Goal: Information Seeking & Learning: Compare options

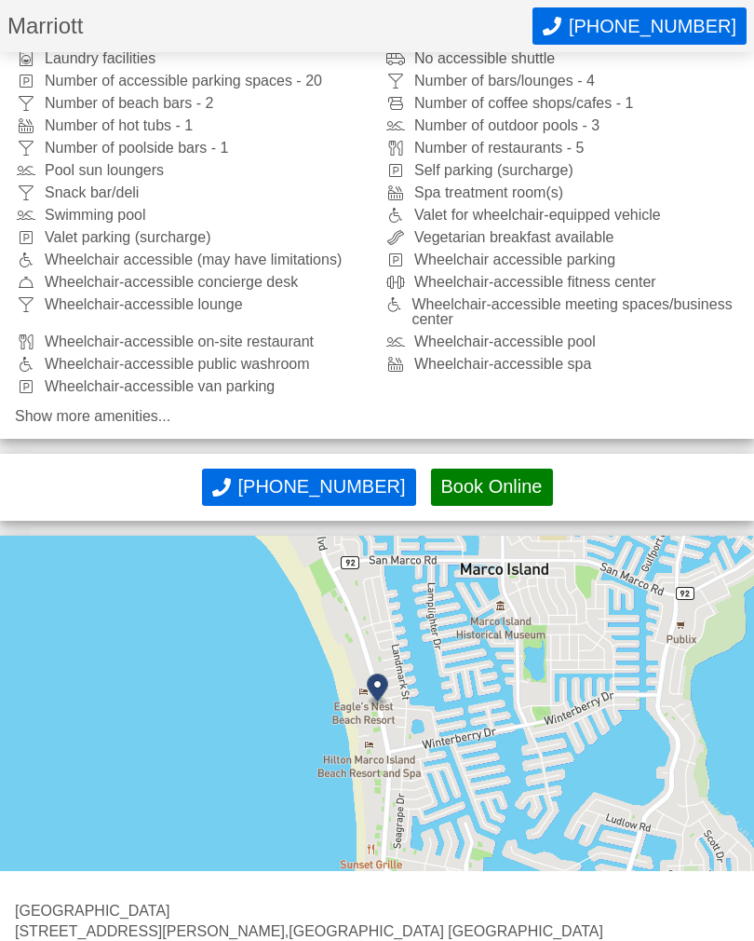
scroll to position [1198, 0]
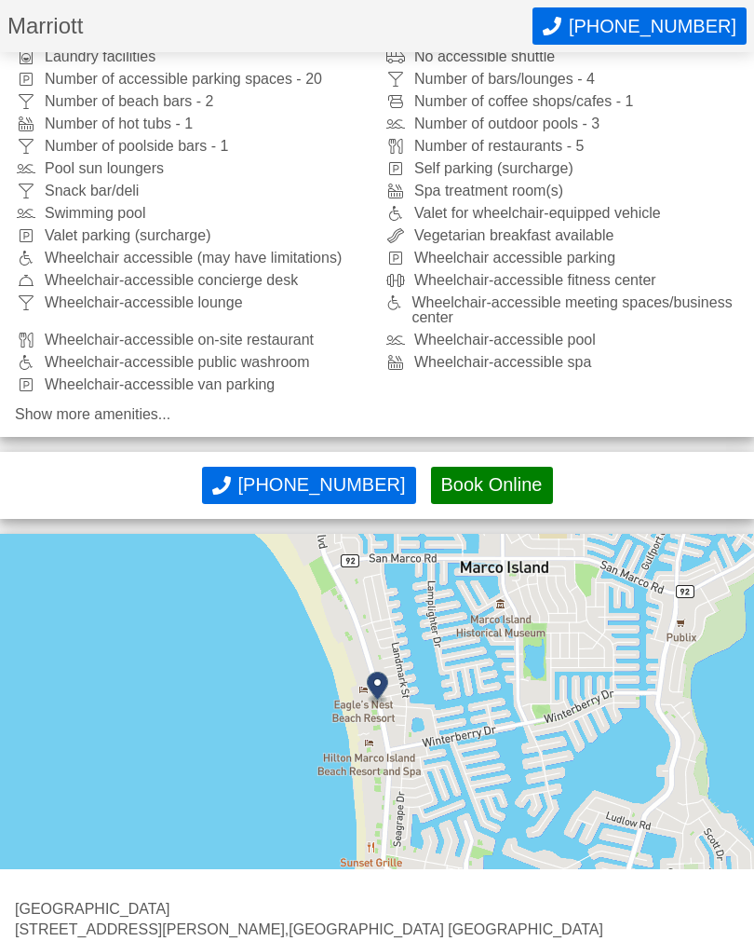
click at [629, 649] on img at bounding box center [377, 701] width 754 height 335
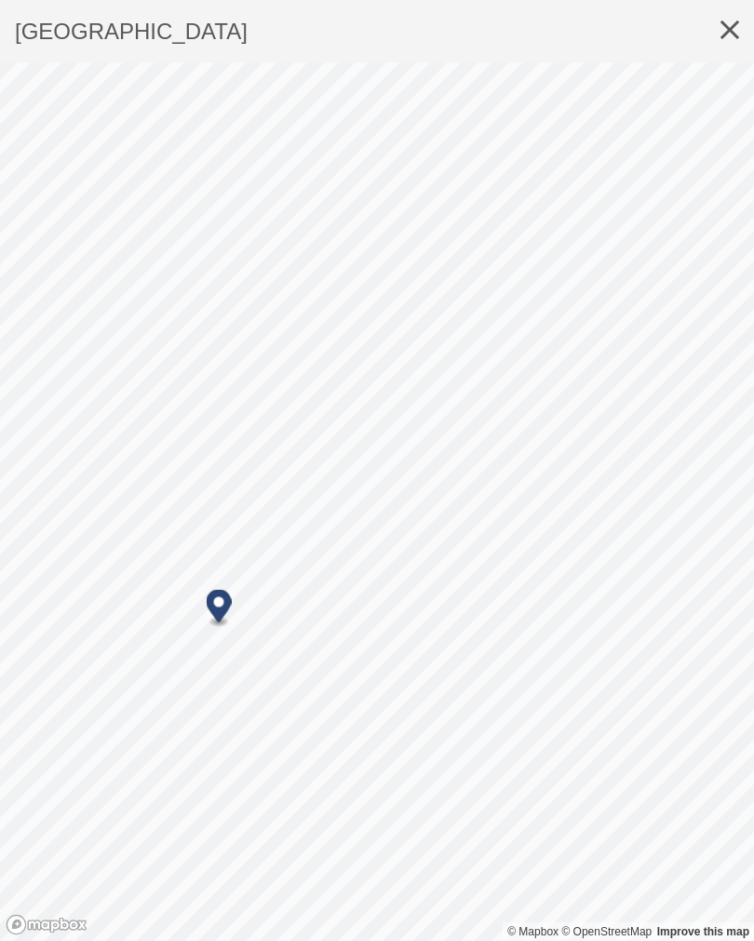
click at [741, 34] on icon at bounding box center [730, 30] width 48 height 60
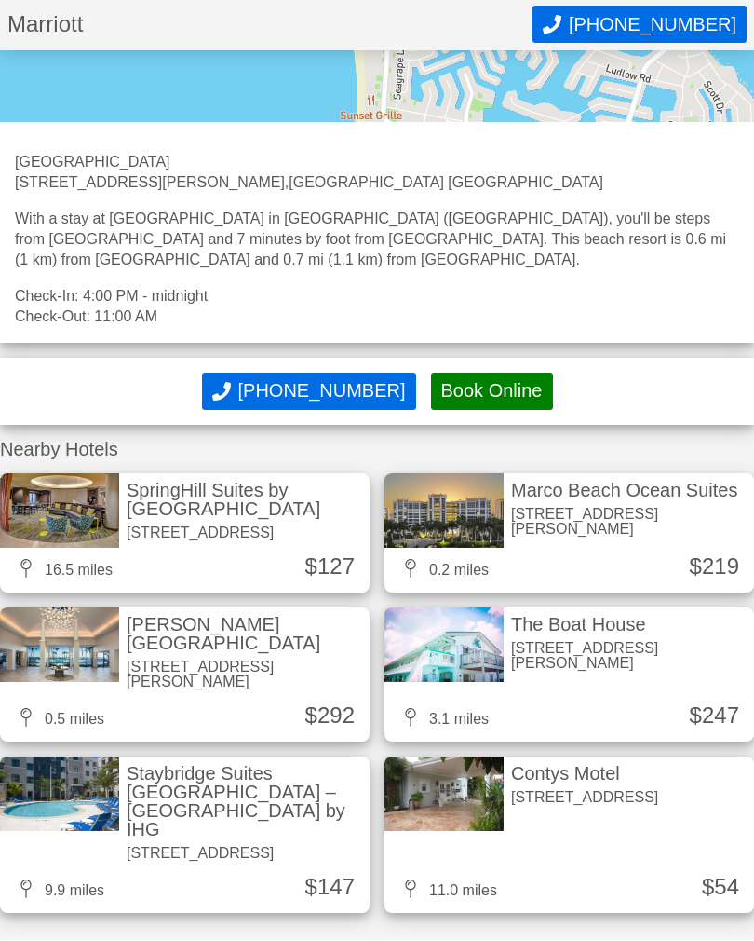
scroll to position [1943, 0]
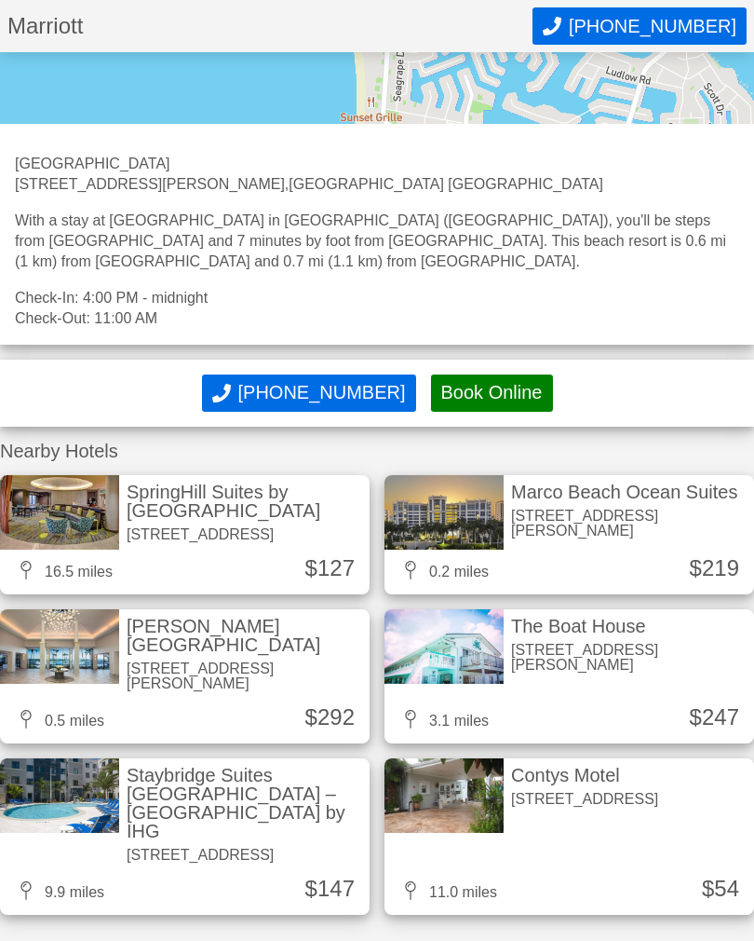
click at [237, 617] on div "[PERSON_NAME][GEOGRAPHIC_DATA]" at bounding box center [245, 635] width 236 height 37
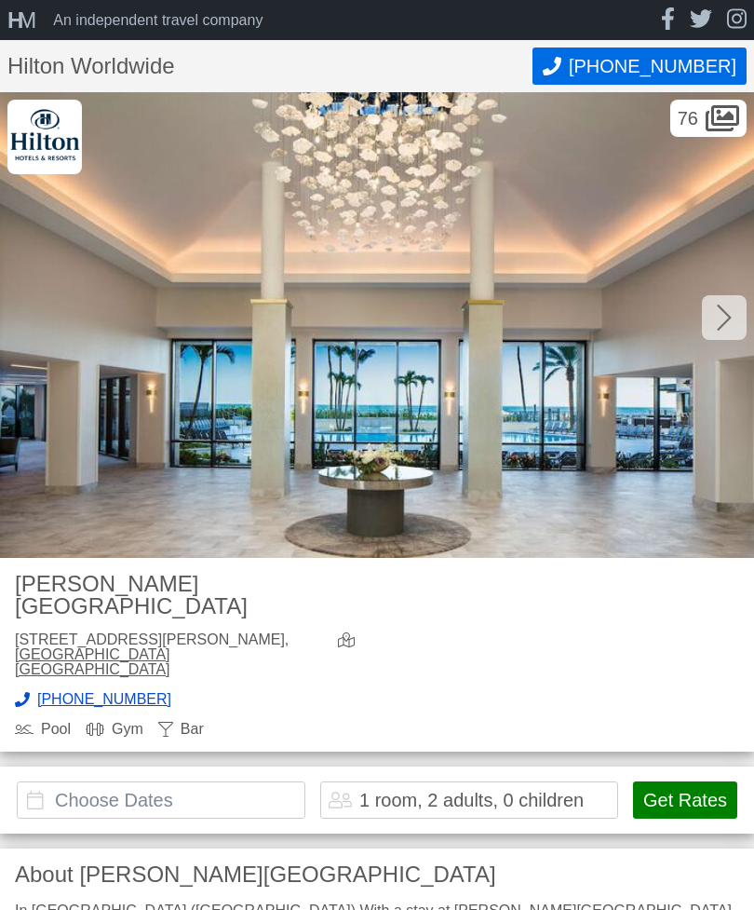
click at [740, 324] on div at bounding box center [724, 317] width 45 height 45
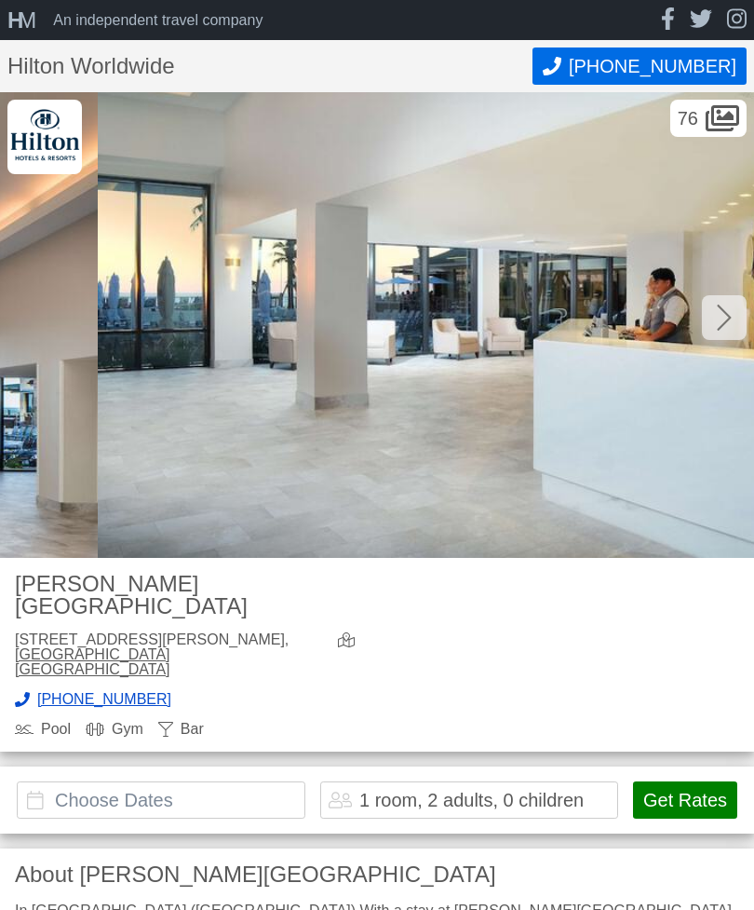
scroll to position [0, 754]
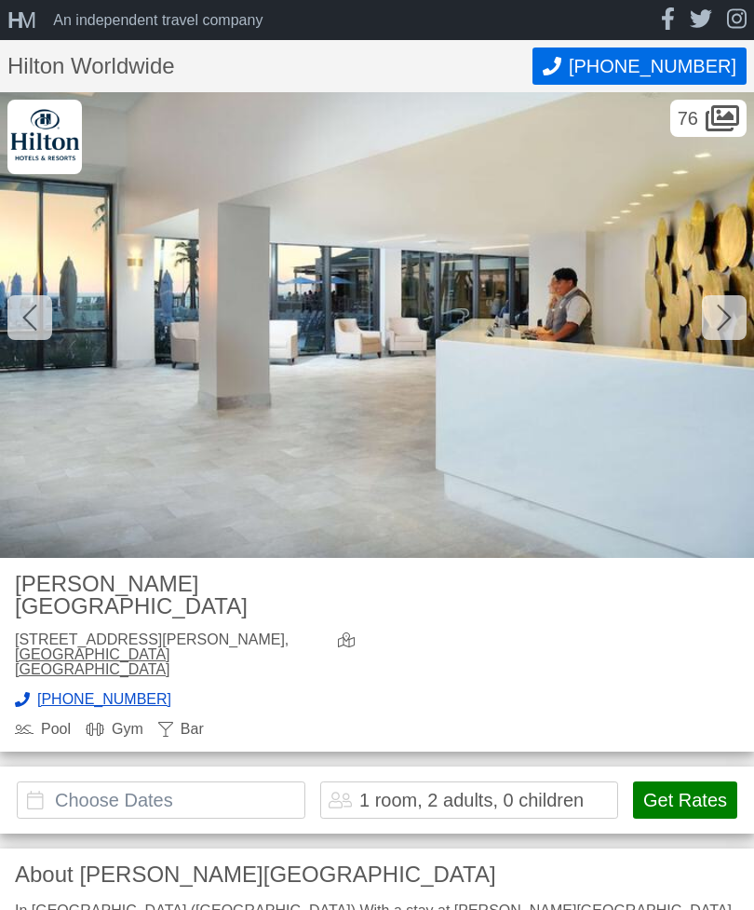
click at [743, 318] on div at bounding box center [724, 317] width 45 height 45
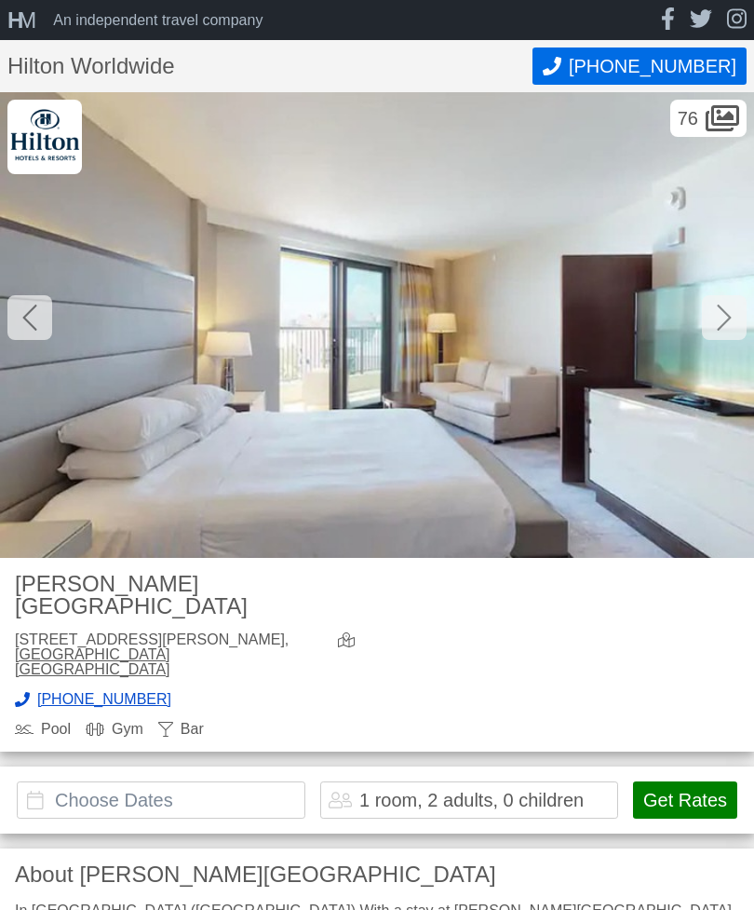
scroll to position [0, 1509]
click at [727, 324] on icon at bounding box center [724, 318] width 15 height 30
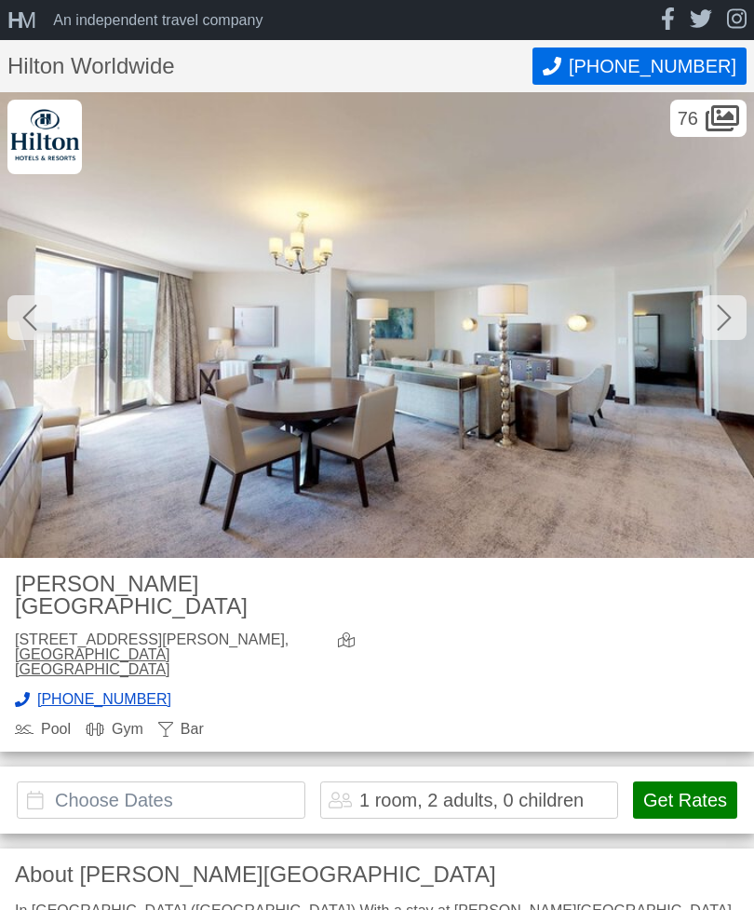
click at [739, 309] on div at bounding box center [724, 317] width 45 height 45
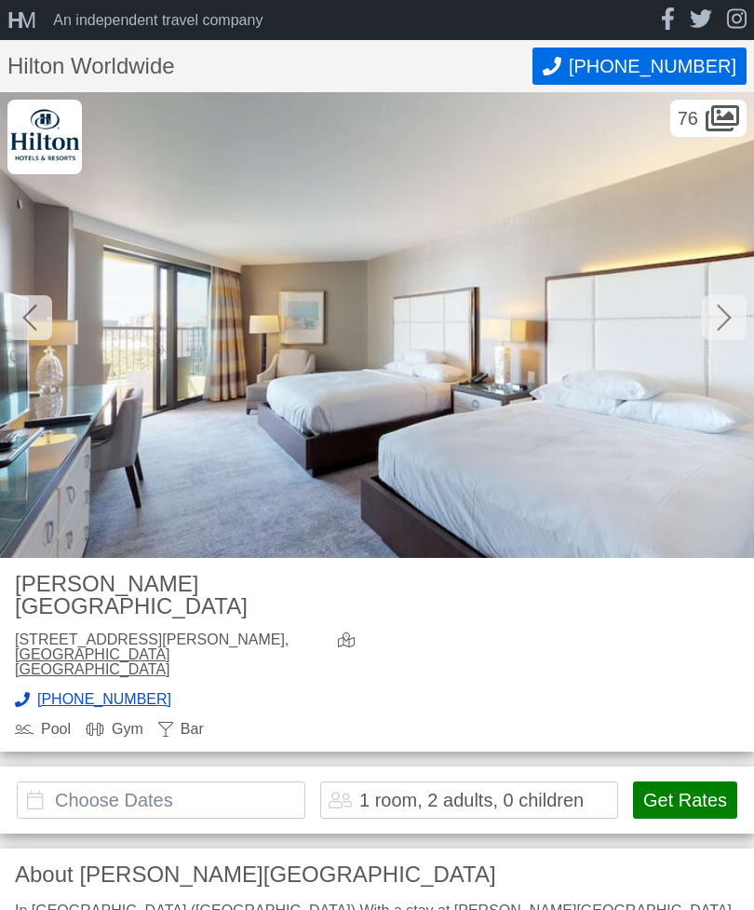
click at [752, 333] on img at bounding box center [377, 325] width 754 height 466
click at [743, 340] on img at bounding box center [377, 325] width 754 height 466
